Goal: Task Accomplishment & Management: Use online tool/utility

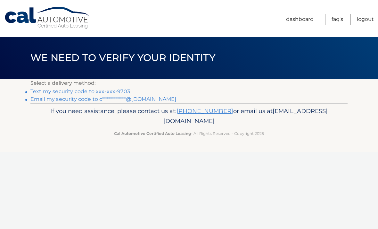
click at [54, 93] on link "Text my security code to xxx-xxx-9703" at bounding box center [80, 91] width 100 height 6
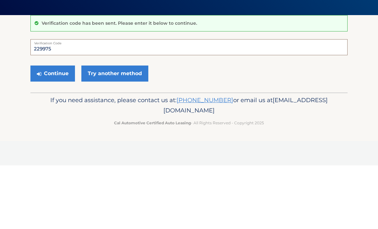
type input "229975"
click at [53, 129] on button "Continue" at bounding box center [52, 137] width 45 height 16
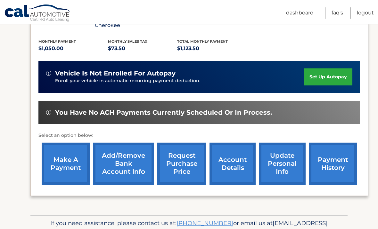
scroll to position [134, 0]
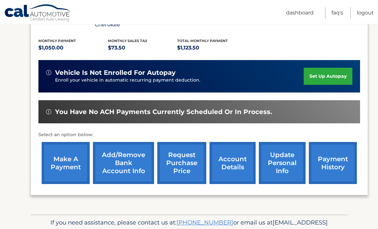
click at [183, 158] on link "request purchase price" at bounding box center [181, 163] width 49 height 42
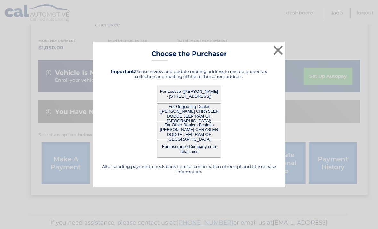
click at [201, 100] on button "For Lessee (CHRISTOPHER STANISZEWSKI - 141 BROOKHAVEN CT, , PALM BEACH GARDENS,…" at bounding box center [189, 94] width 64 height 18
click at [187, 101] on button "For Lessee (CHRISTOPHER STANISZEWSKI - 141 BROOKHAVEN CT, , PALM BEACH GARDENS,…" at bounding box center [189, 94] width 64 height 18
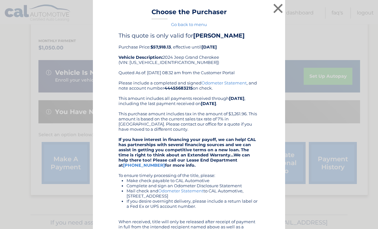
click at [280, 6] on button "×" at bounding box center [278, 8] width 13 height 13
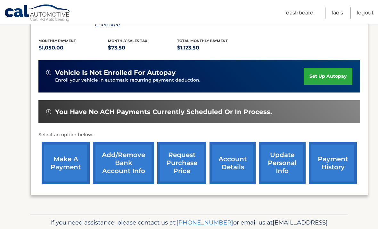
click at [178, 167] on link "request purchase price" at bounding box center [181, 163] width 49 height 42
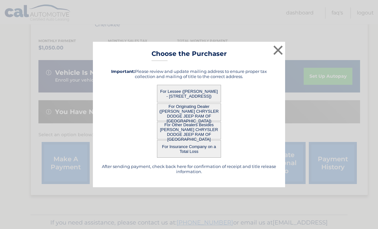
click at [191, 139] on button "For Other Dealers Besides ARRIGO CHRYSLER DODGE JEEP RAM OF WEST PALM BEACH" at bounding box center [189, 130] width 64 height 18
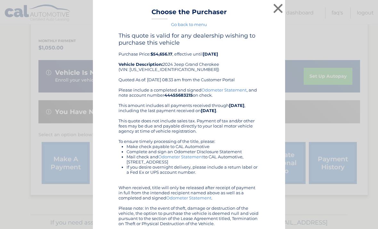
click at [197, 135] on div "Please include a completed and signed Odometer Statement , and note account num…" at bounding box center [189, 156] width 141 height 138
click at [273, 8] on button "×" at bounding box center [278, 8] width 13 height 13
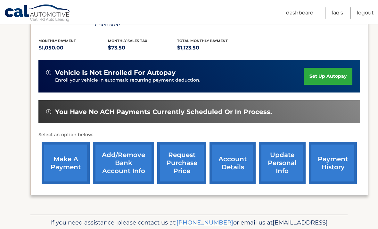
click at [182, 164] on link "request purchase price" at bounding box center [181, 163] width 49 height 42
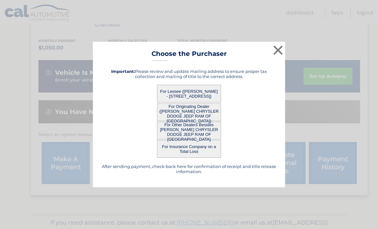
click at [191, 116] on button "For Originating Dealer (ARRIGO CHRYSLER DODGE JEEP RAM OF WEST PALM BEACH)" at bounding box center [189, 112] width 64 height 18
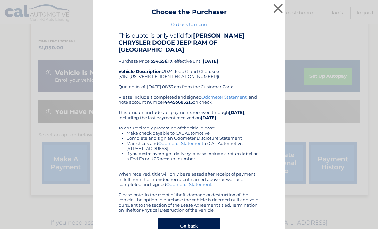
click at [188, 121] on div "Please include a completed and signed Odometer Statement , and note account num…" at bounding box center [189, 153] width 141 height 118
click at [275, 14] on button "×" at bounding box center [278, 8] width 13 height 13
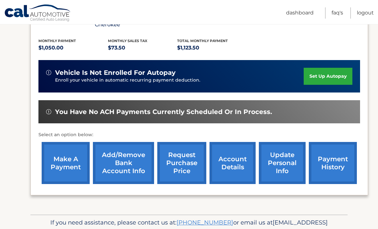
click at [184, 161] on link "request purchase price" at bounding box center [181, 163] width 49 height 42
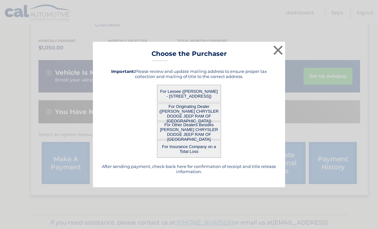
click at [190, 139] on button "For Other Dealers Besides ARRIGO CHRYSLER DODGE JEEP RAM OF WEST PALM BEACH" at bounding box center [189, 130] width 64 height 18
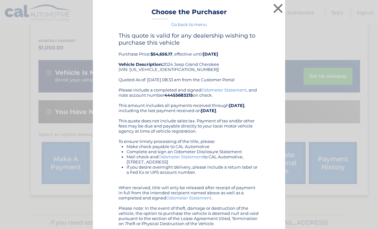
click at [188, 137] on div "Please include a completed and signed Odometer Statement , and note account num…" at bounding box center [189, 156] width 141 height 138
click at [276, 6] on button "×" at bounding box center [278, 8] width 13 height 13
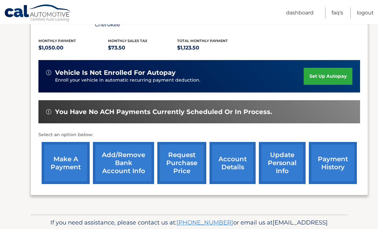
click at [183, 159] on link "request purchase price" at bounding box center [181, 163] width 49 height 42
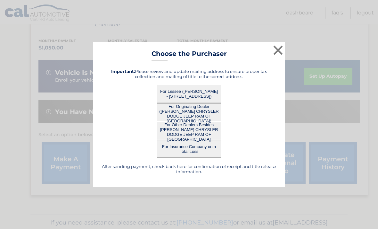
click at [196, 101] on button "For Lessee (CHRISTOPHER STANISZEWSKI - 141 BROOKHAVEN CT, , PALM BEACH GARDENS,…" at bounding box center [189, 94] width 64 height 18
click at [199, 98] on button "For Lessee (CHRISTOPHER STANISZEWSKI - 141 BROOKHAVEN CT, , PALM BEACH GARDENS,…" at bounding box center [189, 94] width 64 height 18
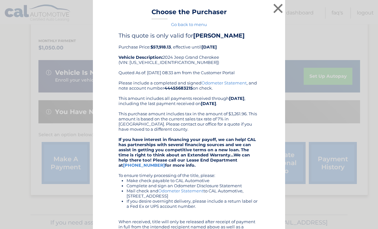
click at [278, 5] on button "×" at bounding box center [278, 8] width 13 height 13
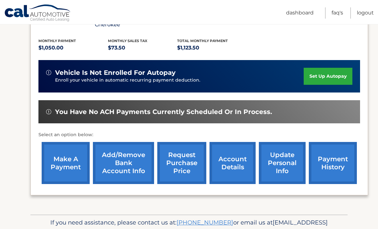
click at [185, 164] on link "request purchase price" at bounding box center [181, 163] width 49 height 42
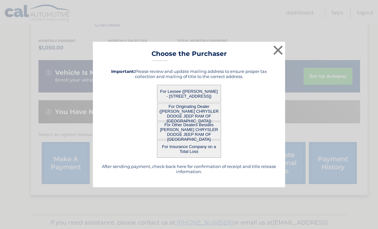
click at [192, 139] on button "For Other Dealers Besides ARRIGO CHRYSLER DODGE JEEP RAM OF WEST PALM BEACH" at bounding box center [189, 130] width 64 height 18
click at [194, 139] on button "For Other Dealers Besides ARRIGO CHRYSLER DODGE JEEP RAM OF WEST PALM BEACH" at bounding box center [189, 130] width 64 height 18
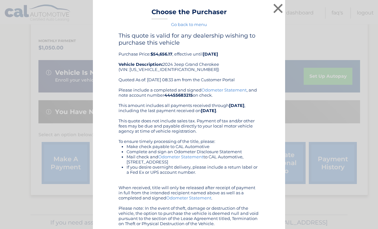
click at [276, 7] on button "×" at bounding box center [278, 8] width 13 height 13
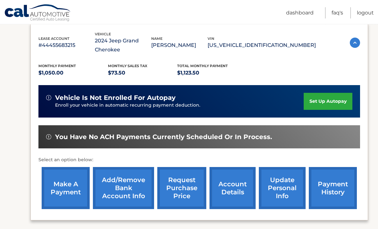
click at [180, 188] on link "request purchase price" at bounding box center [181, 188] width 49 height 42
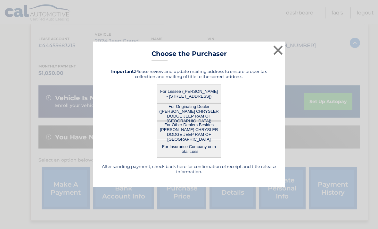
scroll to position [110, 0]
click at [192, 138] on button "For Other Dealers Besides ARRIGO CHRYSLER DODGE JEEP RAM OF WEST PALM BEACH" at bounding box center [189, 130] width 64 height 18
click at [196, 134] on button "For Other Dealers Besides ARRIGO CHRYSLER DODGE JEEP RAM OF WEST PALM BEACH" at bounding box center [189, 130] width 64 height 18
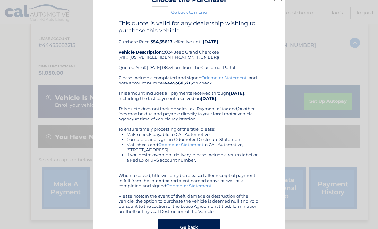
scroll to position [12, 0]
click at [195, 228] on button "Go back" at bounding box center [189, 227] width 63 height 17
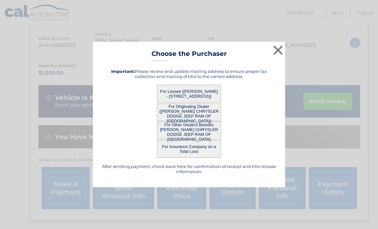
scroll to position [0, 0]
click at [278, 56] on button "×" at bounding box center [278, 50] width 13 height 13
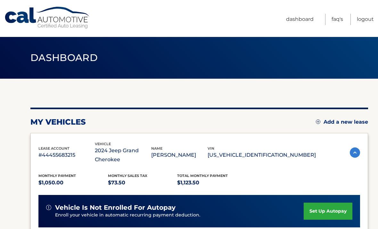
click at [367, 17] on link "Logout" at bounding box center [365, 19] width 17 height 11
